Goal: Task Accomplishment & Management: Manage account settings

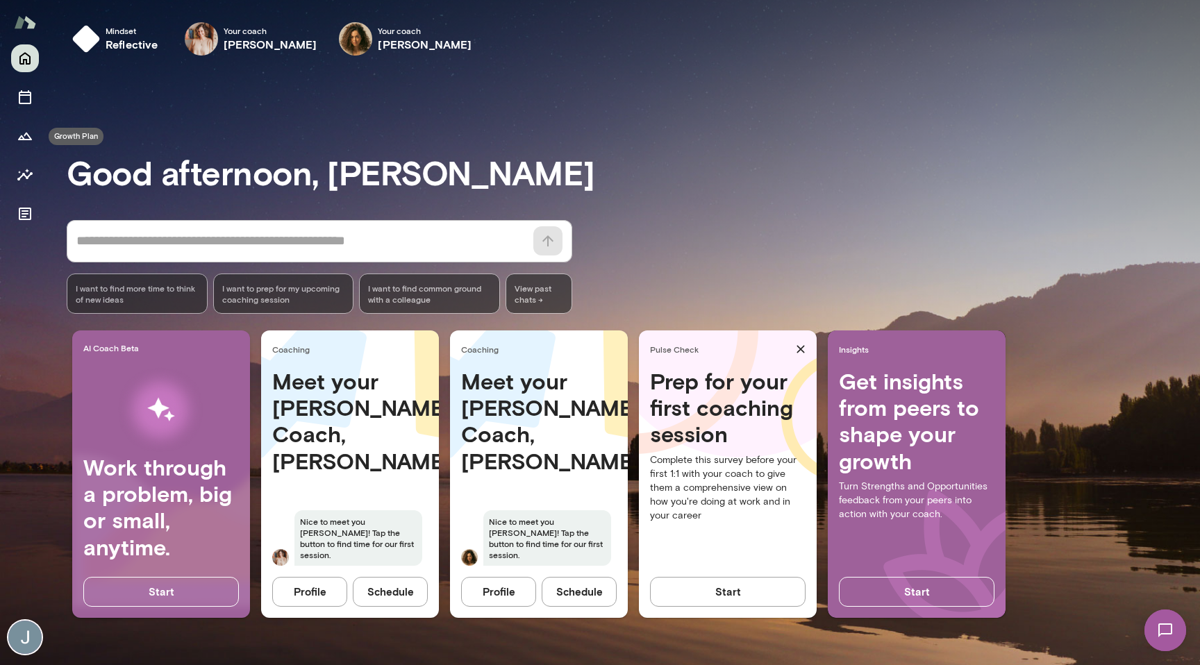
click at [31, 117] on div at bounding box center [25, 135] width 28 height 183
click at [31, 112] on div at bounding box center [25, 135] width 28 height 183
click at [31, 82] on div at bounding box center [25, 135] width 28 height 183
click at [28, 54] on icon "Home" at bounding box center [25, 58] width 17 height 17
click at [17, 213] on icon "Documents" at bounding box center [25, 214] width 17 height 17
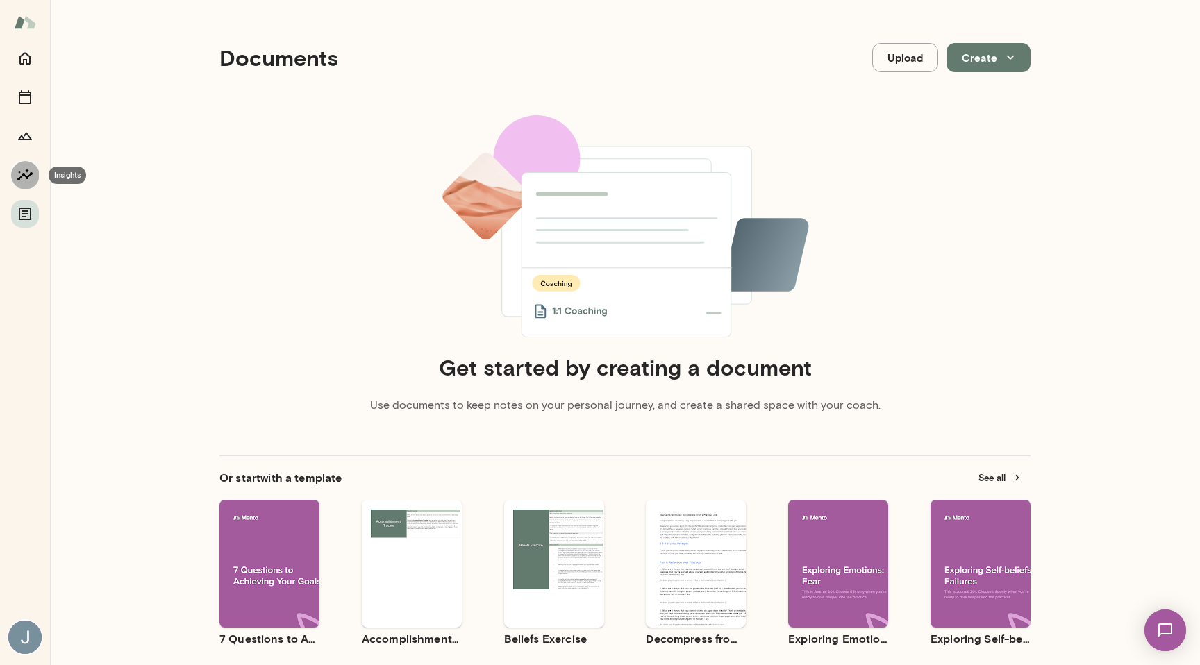
click at [36, 177] on button "Insights" at bounding box center [25, 175] width 28 height 28
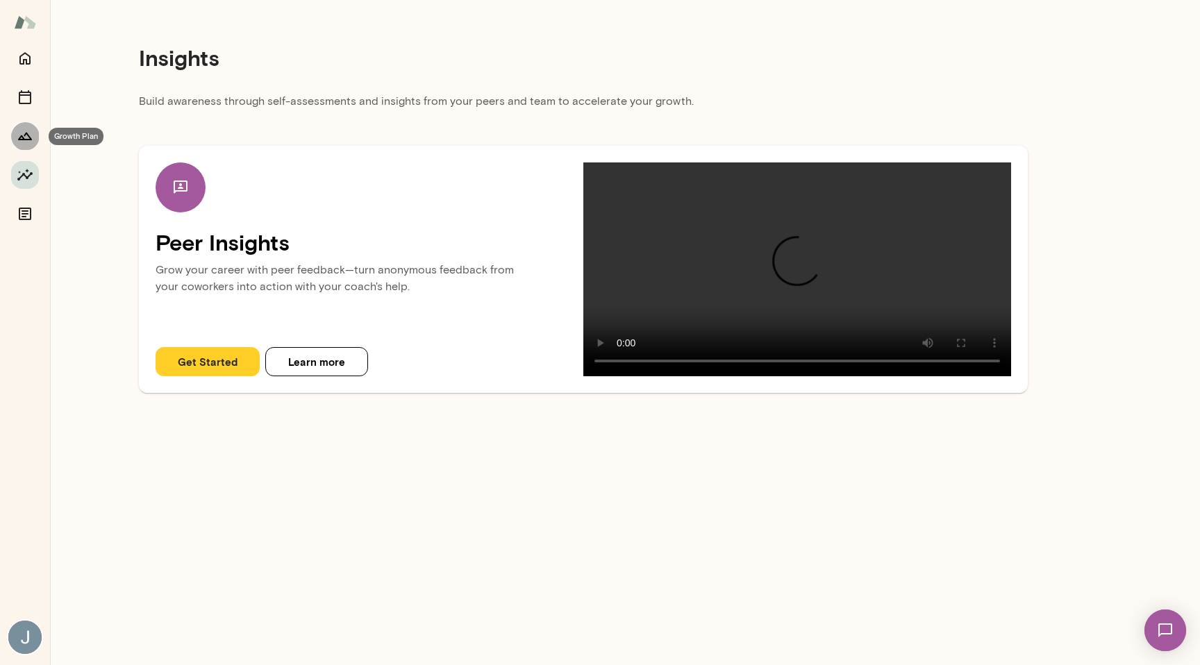
click at [25, 139] on icon "Growth Plan" at bounding box center [25, 137] width 14 height 8
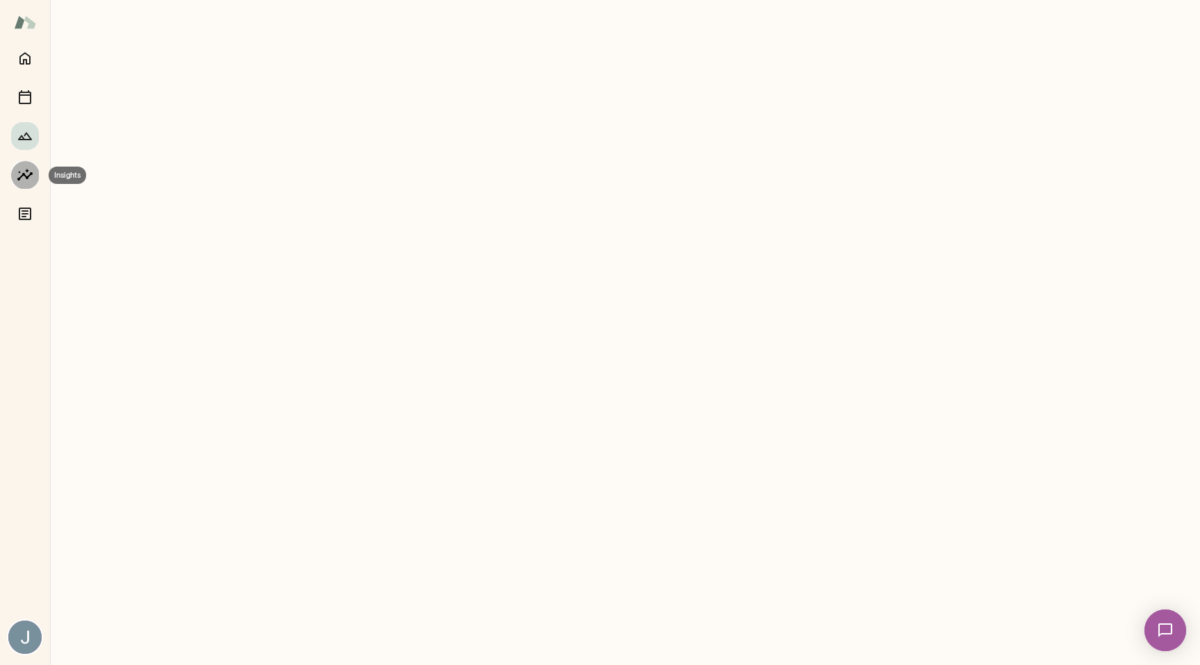
click at [24, 169] on icon "Insights" at bounding box center [25, 175] width 17 height 17
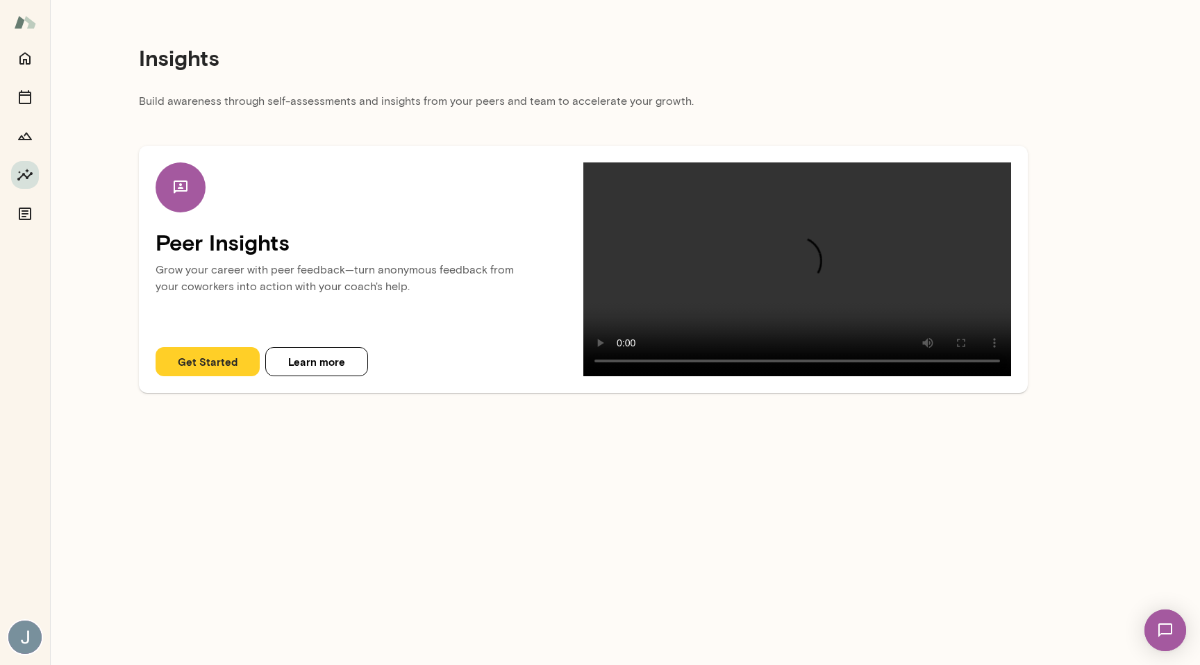
click at [29, 119] on div at bounding box center [25, 135] width 28 height 183
click at [27, 74] on div at bounding box center [25, 135] width 28 height 183
click at [27, 67] on button "Home" at bounding box center [25, 58] width 28 height 28
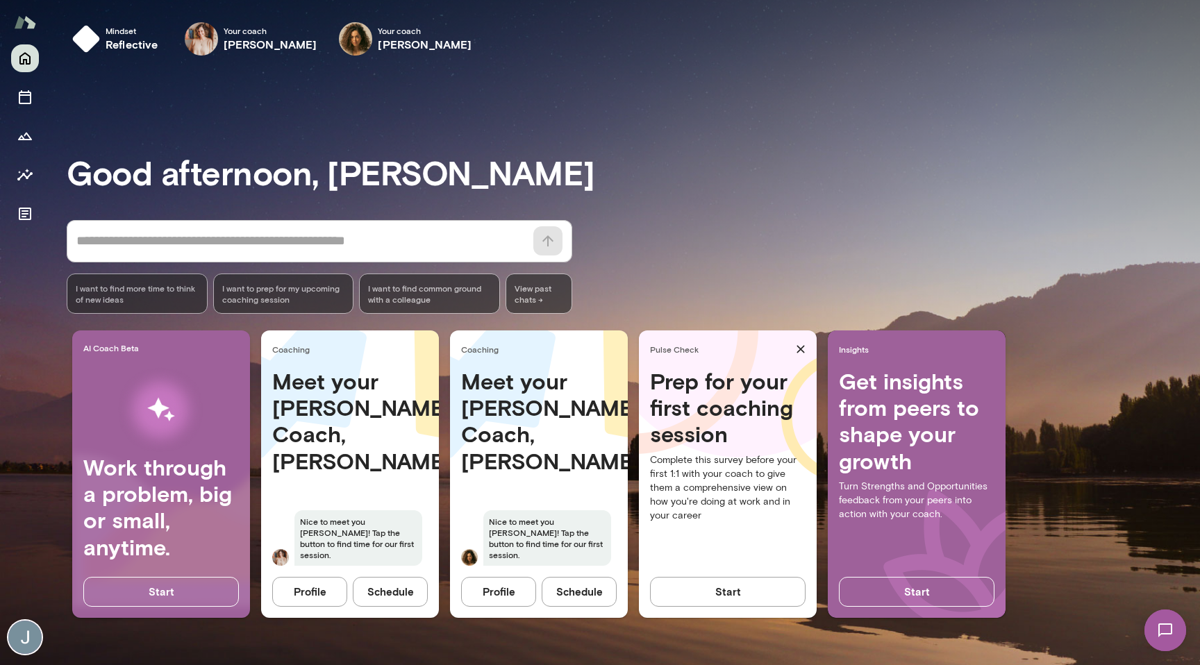
click at [26, 642] on img at bounding box center [24, 637] width 33 height 33
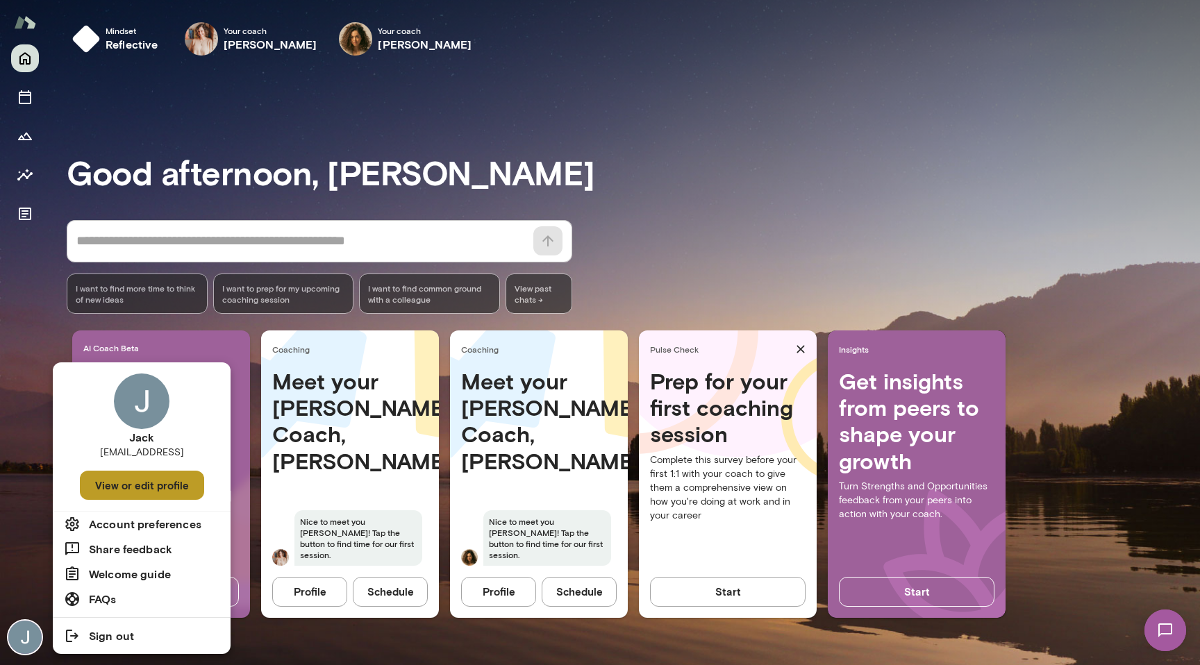
click at [159, 496] on button "View or edit profile" at bounding box center [142, 485] width 124 height 29
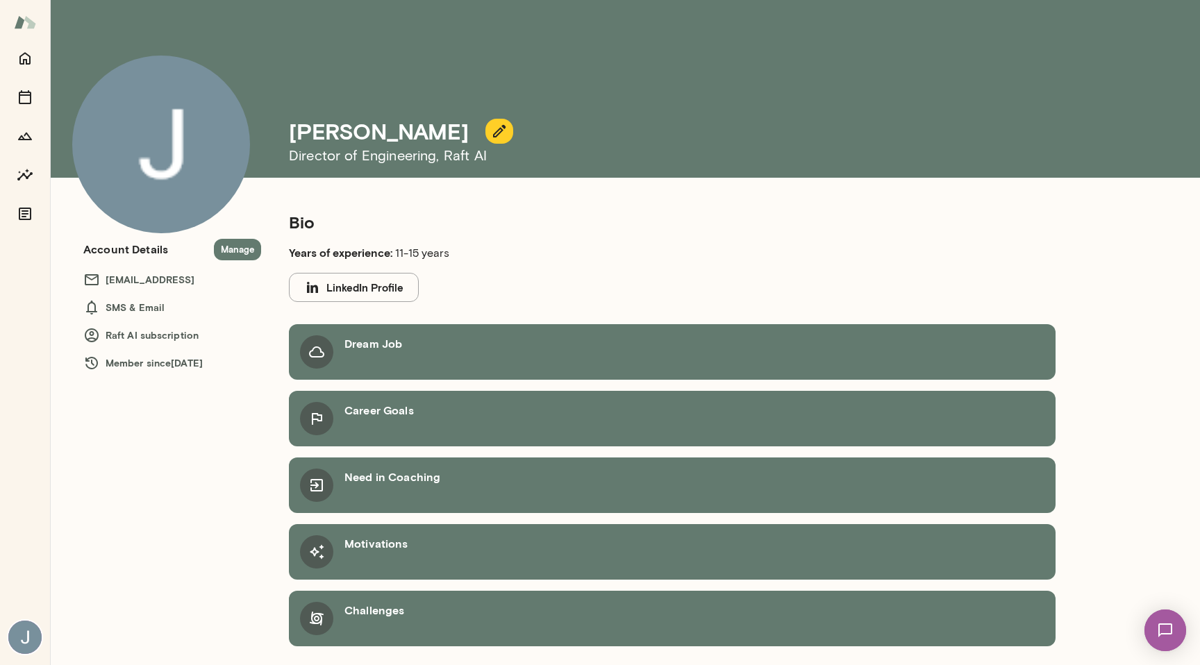
click at [408, 331] on div "Dream Job" at bounding box center [672, 352] width 767 height 56
click at [394, 350] on h6 "Dream Job" at bounding box center [374, 343] width 58 height 17
click at [313, 358] on icon at bounding box center [316, 352] width 17 height 17
click at [340, 424] on div "Career Goals" at bounding box center [672, 419] width 767 height 56
click at [320, 441] on div "Career Goals" at bounding box center [672, 419] width 767 height 56
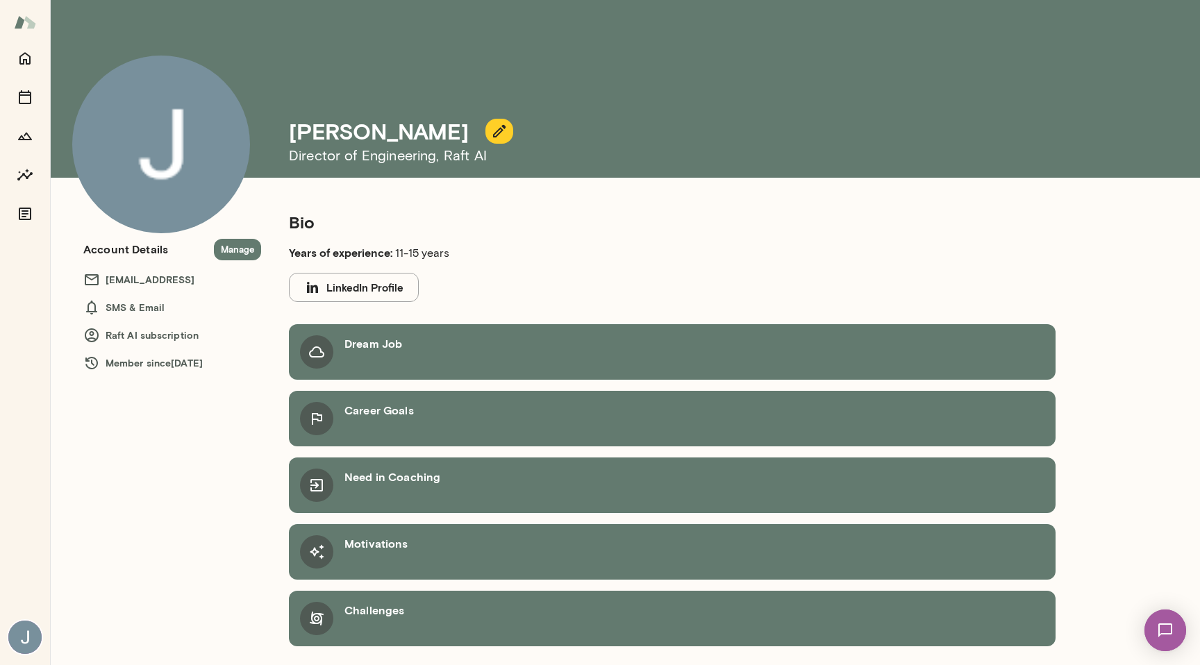
click at [320, 441] on div "Career Goals" at bounding box center [672, 419] width 767 height 56
click at [320, 490] on icon at bounding box center [316, 485] width 17 height 17
click at [229, 240] on button "Manage" at bounding box center [237, 250] width 47 height 22
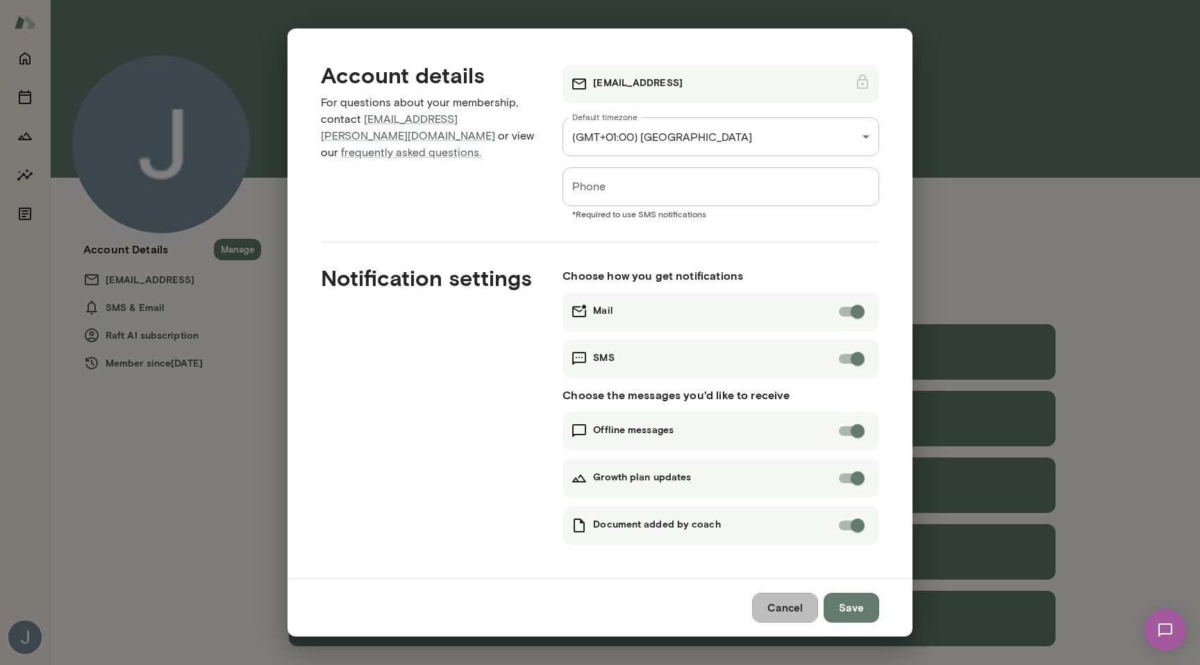
click at [793, 599] on button "Cancel" at bounding box center [785, 607] width 66 height 29
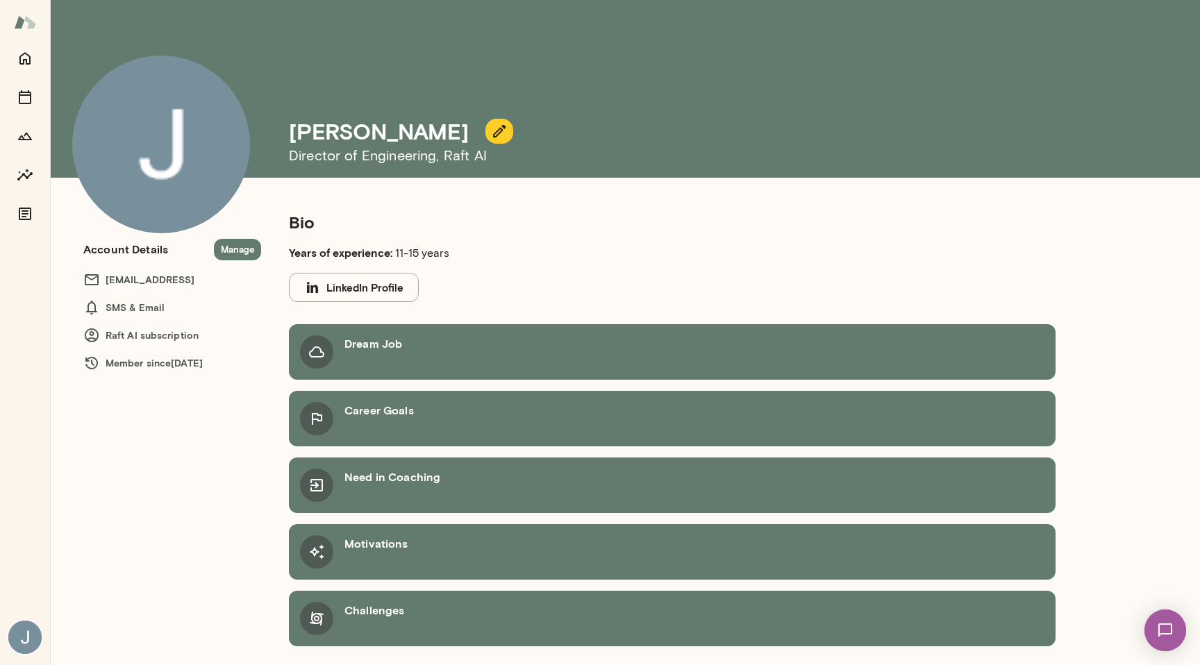
click at [427, 618] on div "Challenges" at bounding box center [672, 619] width 767 height 56
click at [340, 619] on div "Challenges" at bounding box center [672, 619] width 767 height 56
click at [308, 619] on icon at bounding box center [316, 619] width 17 height 17
click at [1166, 647] on img at bounding box center [1165, 630] width 57 height 57
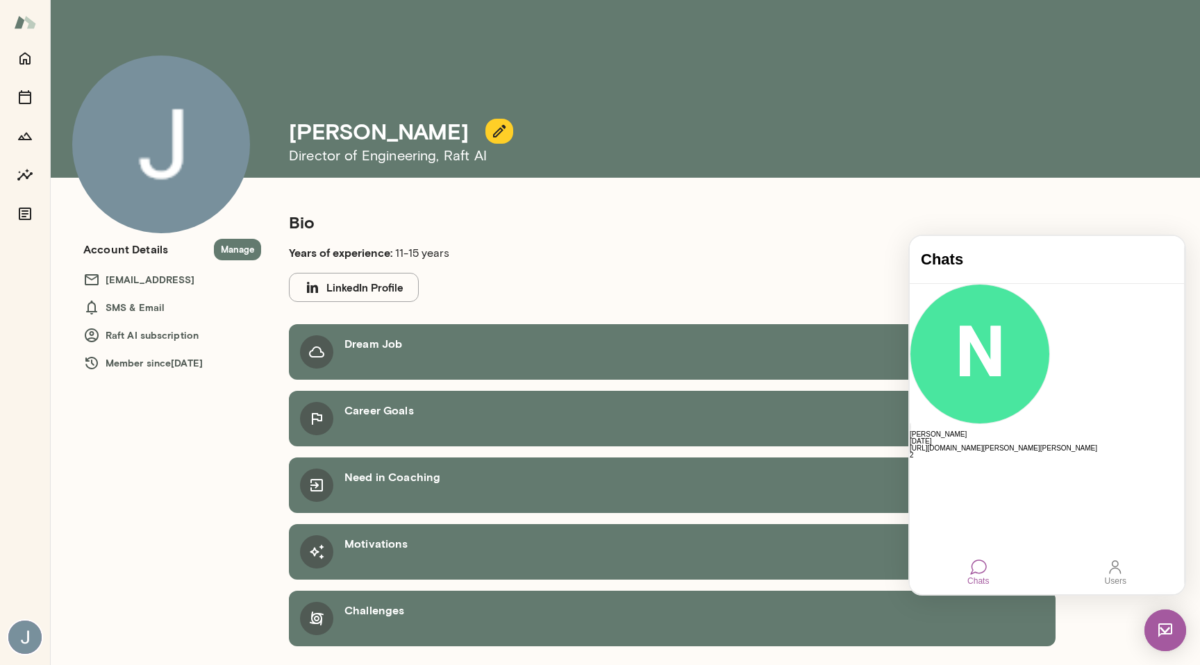
click at [740, 268] on section "Bio Years of experience: 11-15 years LinkedIn Profile" at bounding box center [522, 256] width 467 height 91
click at [688, 239] on section "Bio Years of experience: 11-15 years LinkedIn Profile" at bounding box center [522, 256] width 467 height 91
click at [129, 399] on div "Account Details Manage [EMAIL_ADDRESS] SMS & Email Raft AI subscription Member …" at bounding box center [172, 317] width 178 height 178
click at [811, 113] on div "[PERSON_NAME] Director of Engineering , Raft AI" at bounding box center [706, 89] width 834 height 178
